Goal: Consume media (video, audio)

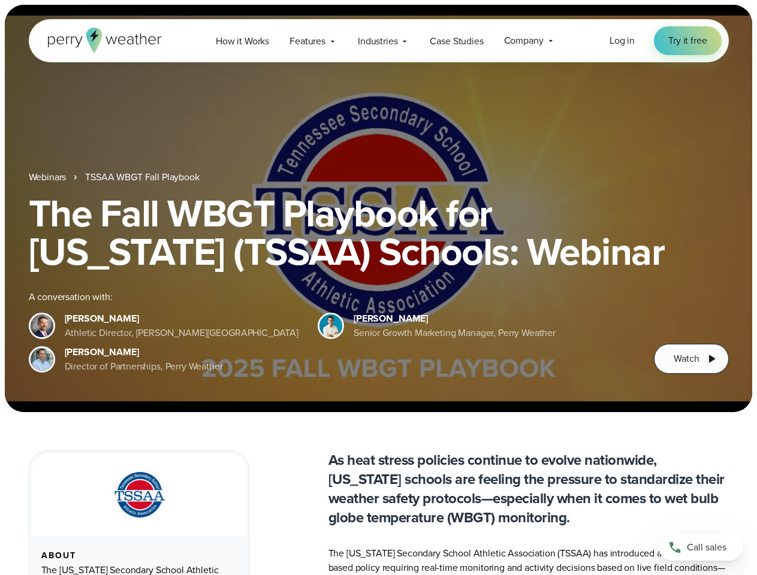
click at [378, 288] on div "The Fall WBGT Playbook for [US_STATE] (TSSAA) Schools: Webinar A conversation w…" at bounding box center [379, 284] width 700 height 180
click at [378, 41] on span "Industries" at bounding box center [378, 41] width 40 height 14
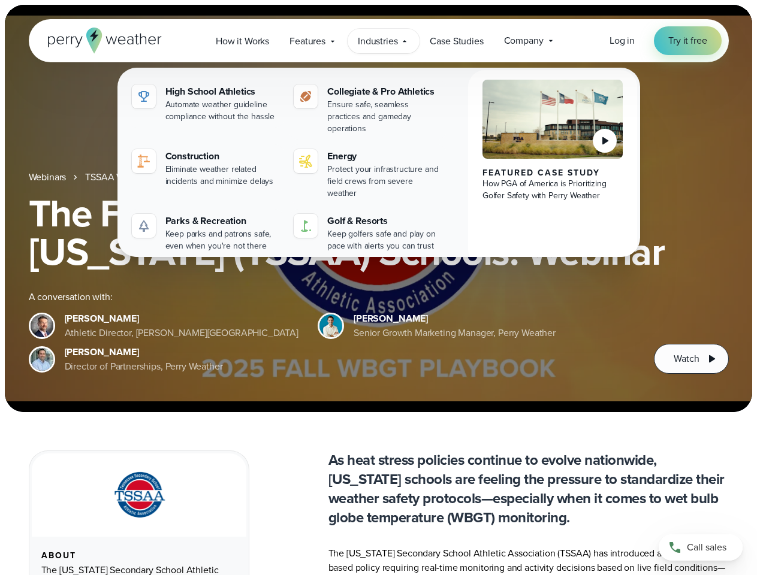
click at [378, 209] on h1 "The Fall WBGT Playbook for [US_STATE] (TSSAA) Schools: Webinar" at bounding box center [379, 232] width 700 height 77
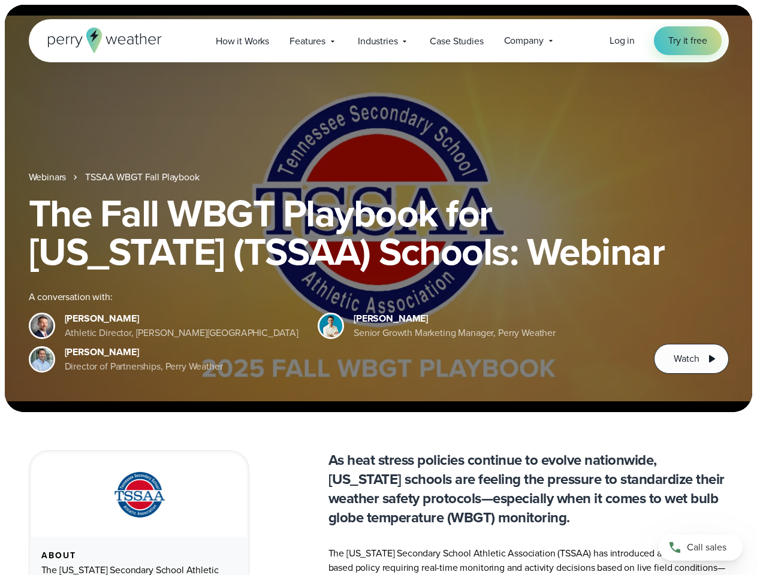
click at [143, 177] on link "TSSAA WBGT Fall Playbook" at bounding box center [142, 177] width 114 height 14
click at [691, 359] on span "Watch" at bounding box center [686, 359] width 25 height 14
